Goal: Information Seeking & Learning: Learn about a topic

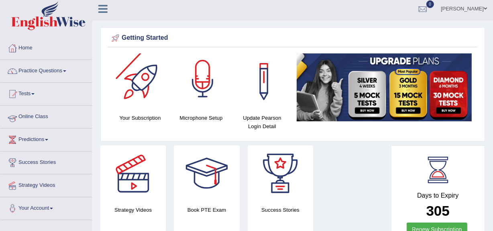
scroll to position [3, 0]
click at [30, 112] on link "Online Class" at bounding box center [46, 116] width 92 height 20
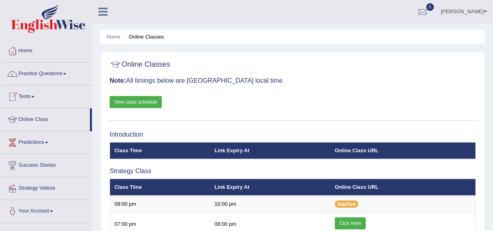
click at [131, 100] on link "View class schedule" at bounding box center [136, 102] width 52 height 12
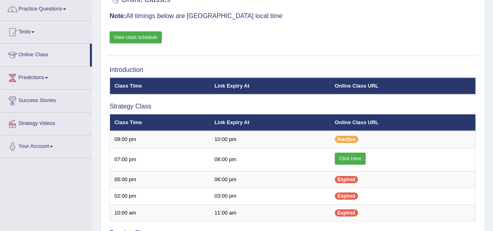
scroll to position [65, 0]
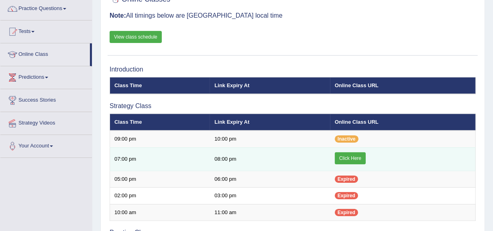
click at [346, 155] on link "Click Here" at bounding box center [350, 158] width 31 height 12
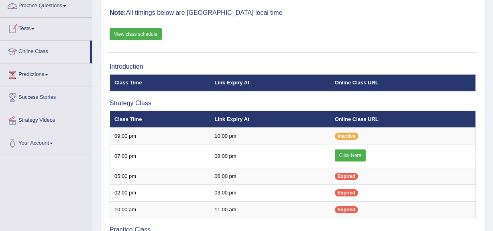
click at [31, 4] on link "Practice Questions" at bounding box center [46, 5] width 92 height 20
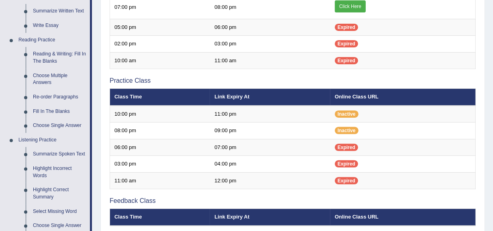
scroll to position [223, 0]
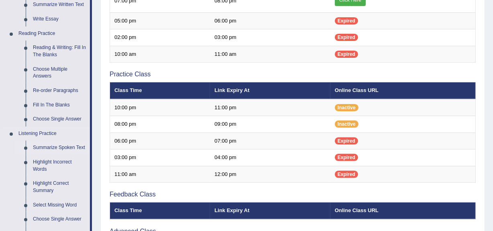
click at [48, 147] on link "Summarize Spoken Text" at bounding box center [59, 148] width 61 height 14
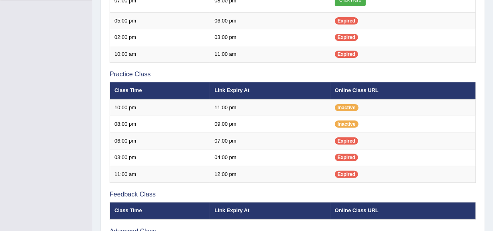
scroll to position [93, 0]
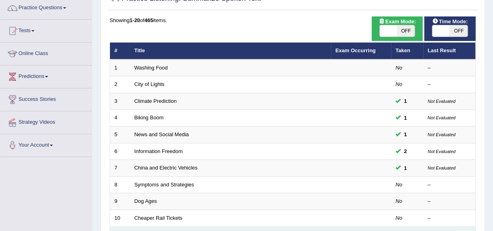
scroll to position [65, 0]
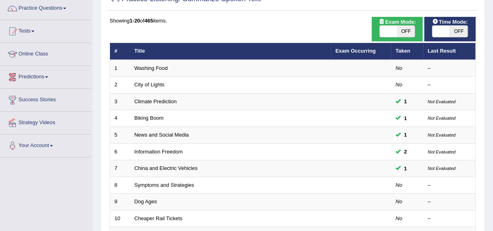
click at [37, 56] on link "Online Class" at bounding box center [46, 53] width 92 height 20
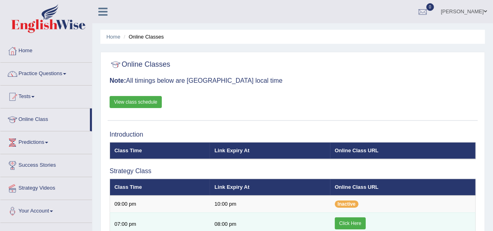
click at [346, 225] on link "Click Here" at bounding box center [350, 223] width 31 height 12
